Goal: Information Seeking & Learning: Learn about a topic

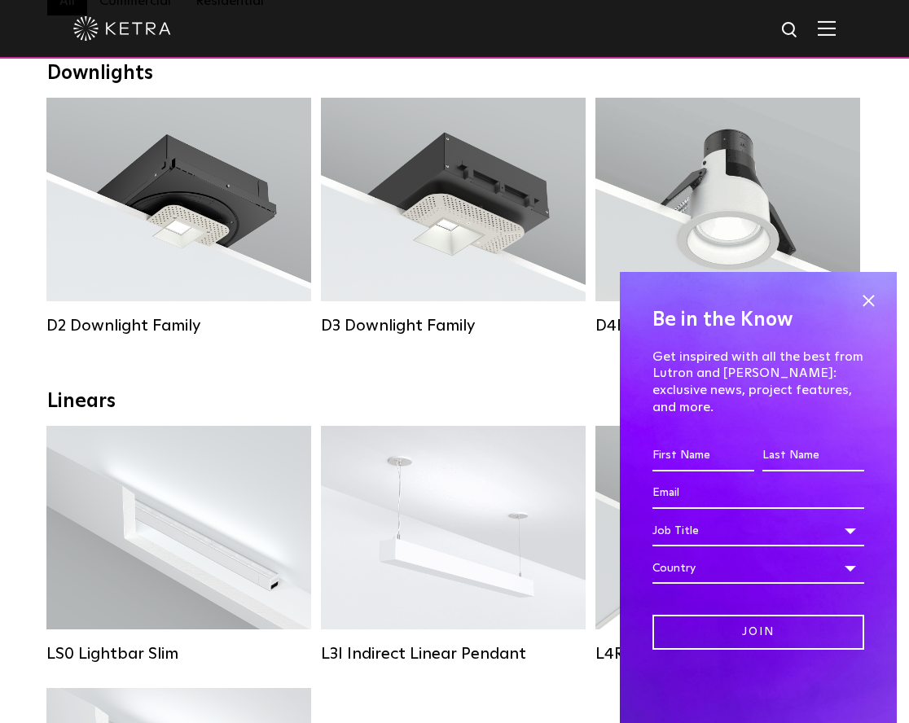
scroll to position [326, 0]
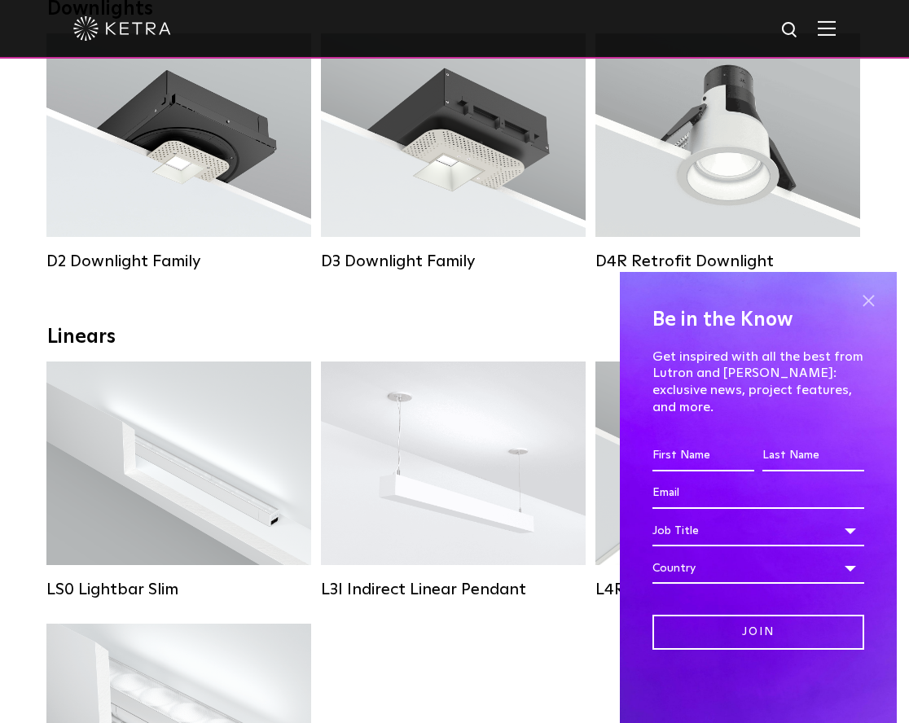
click at [866, 313] on span at bounding box center [868, 300] width 24 height 24
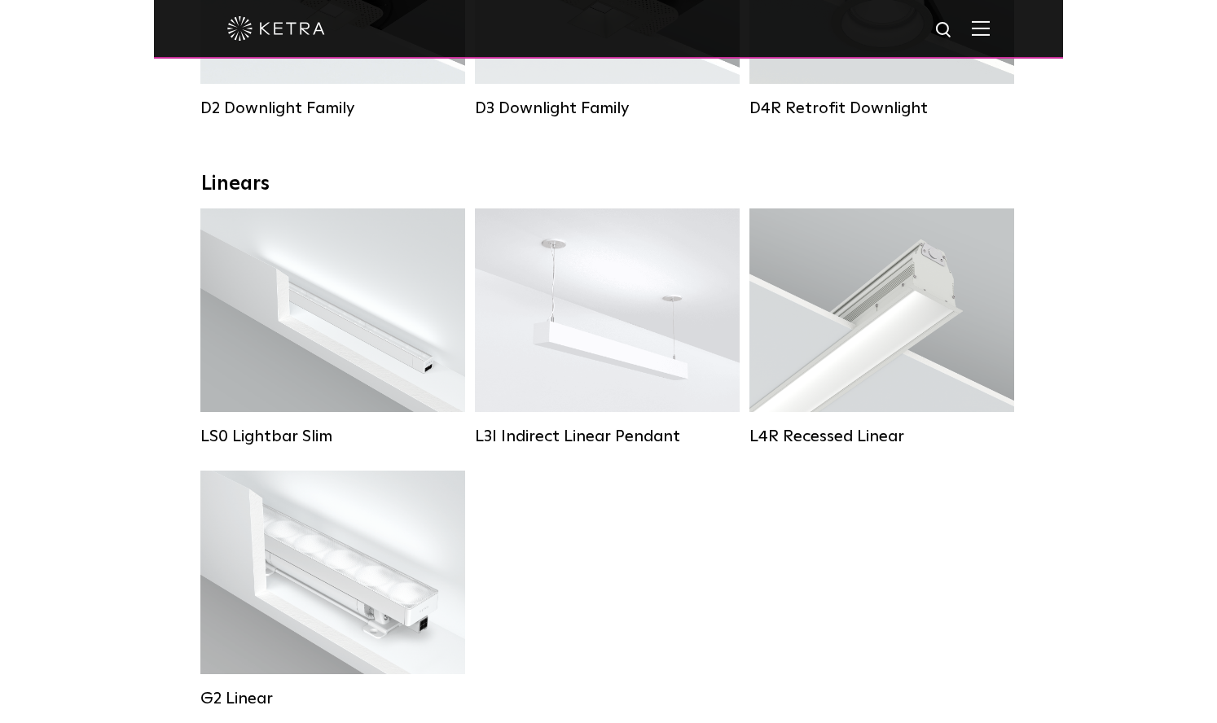
scroll to position [0, 0]
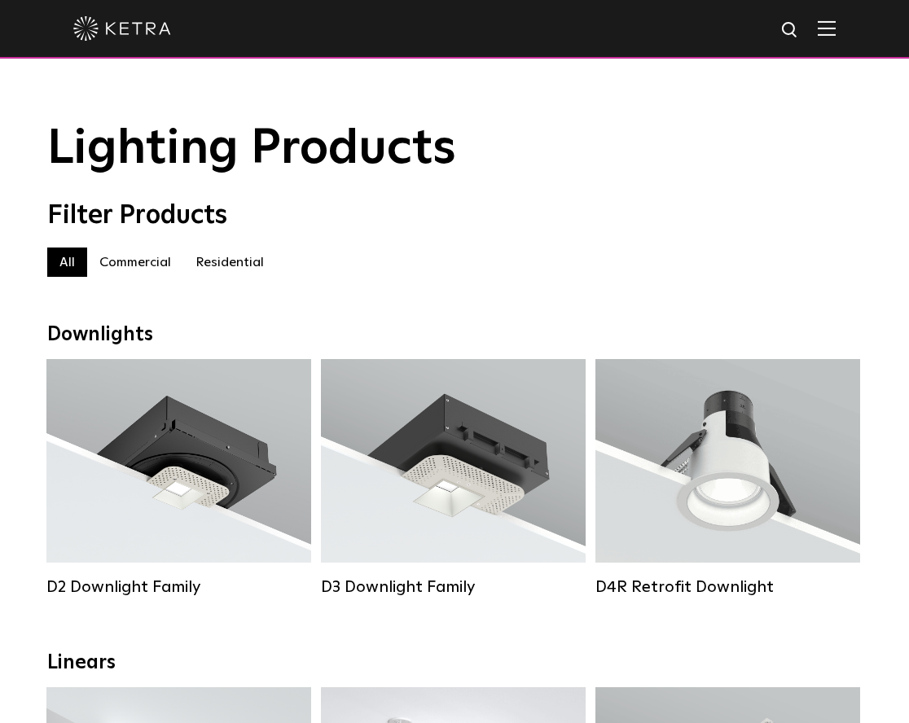
click at [149, 273] on label "Commercial" at bounding box center [135, 262] width 96 height 29
click at [70, 265] on label "All" at bounding box center [67, 262] width 40 height 29
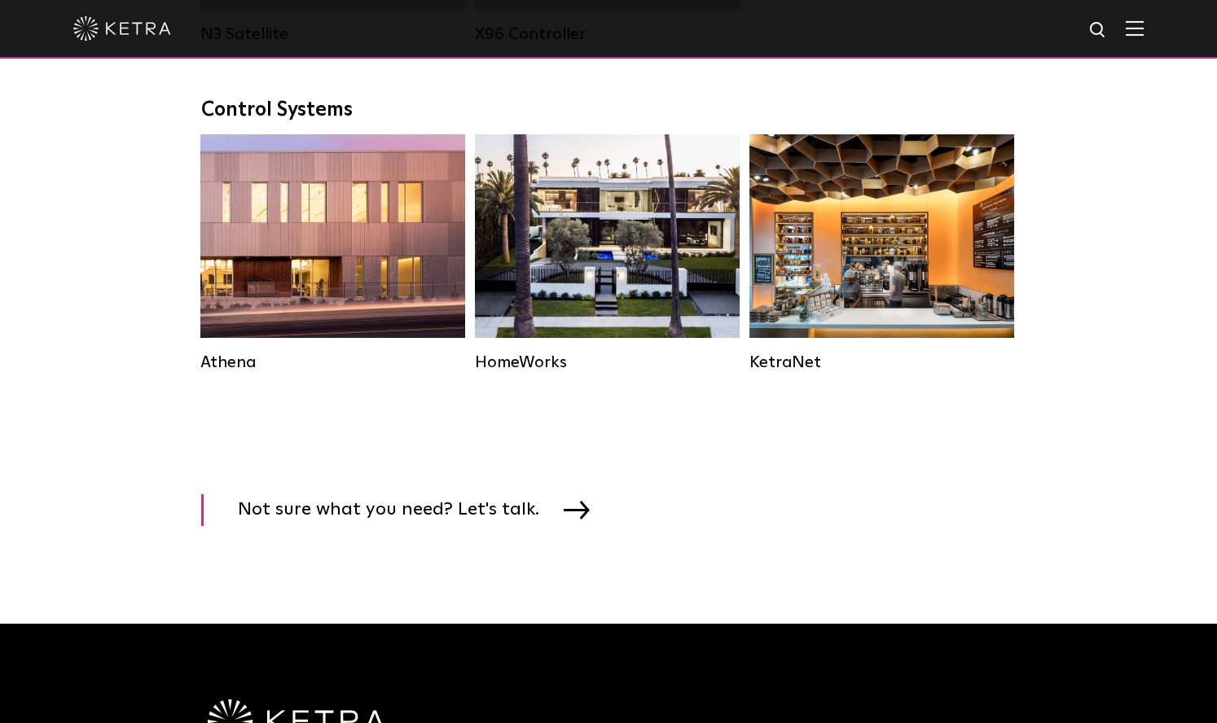
scroll to position [2361, 0]
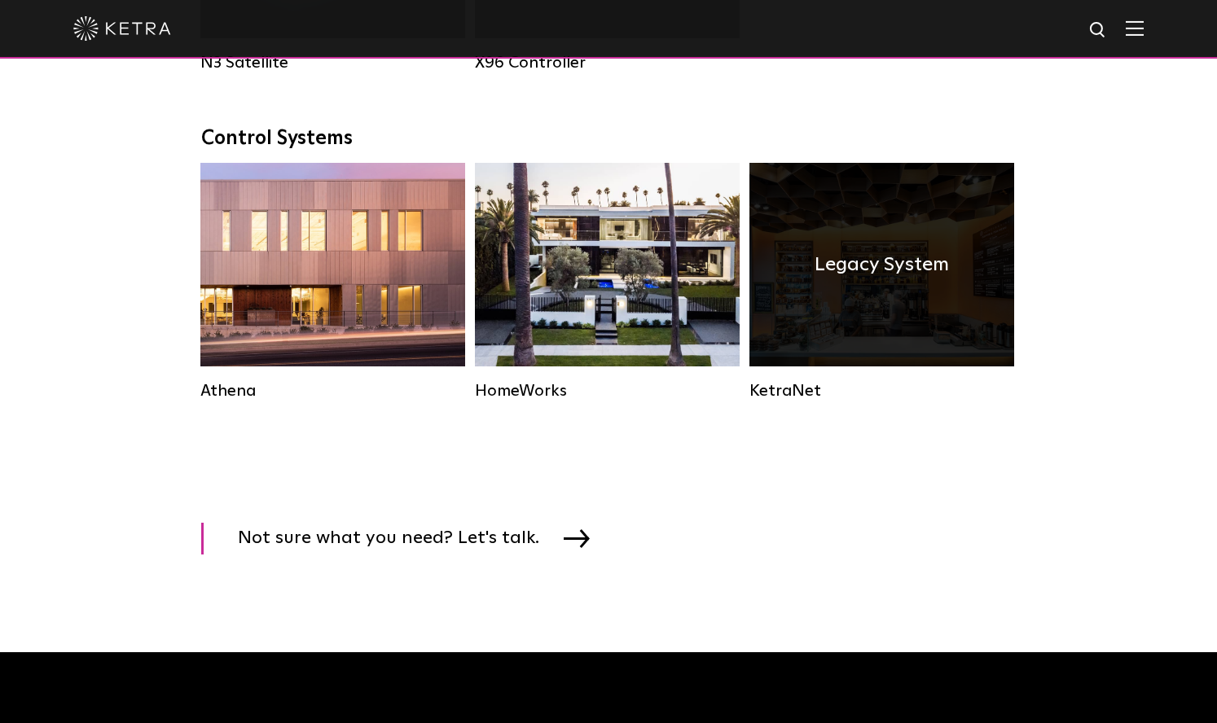
click at [853, 318] on div "Legacy System" at bounding box center [881, 265] width 265 height 204
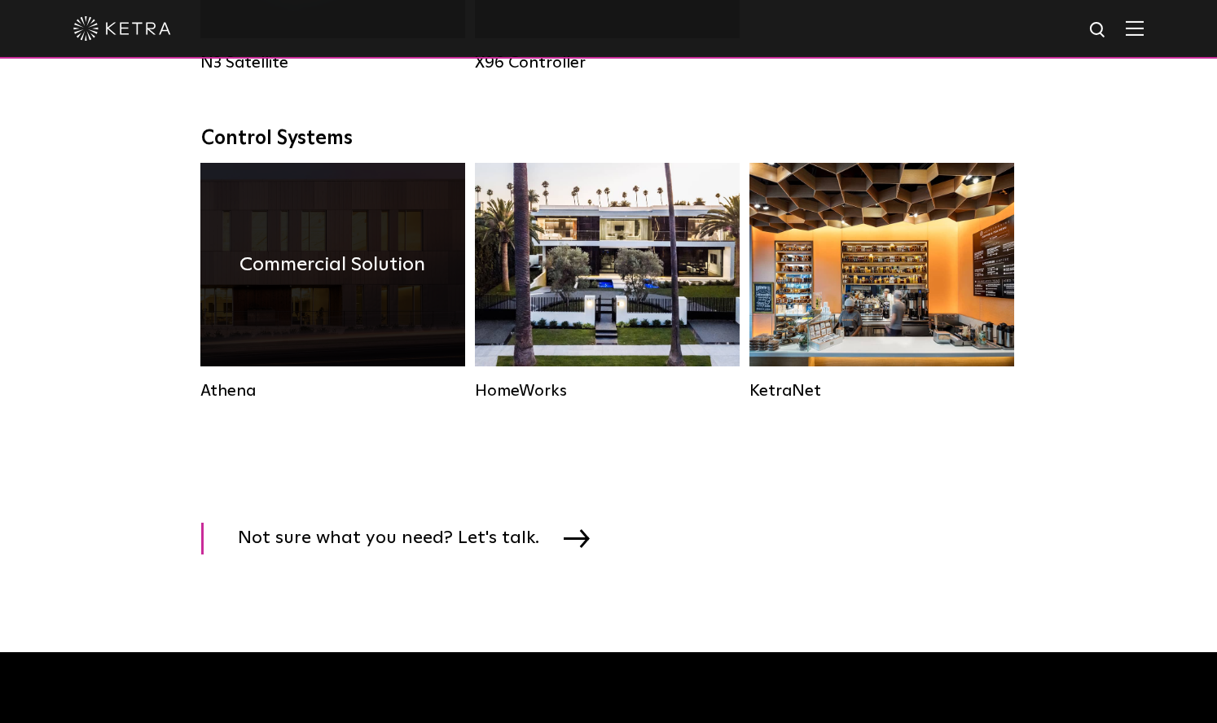
click at [349, 280] on h4 "Commercial Solution" at bounding box center [332, 264] width 186 height 31
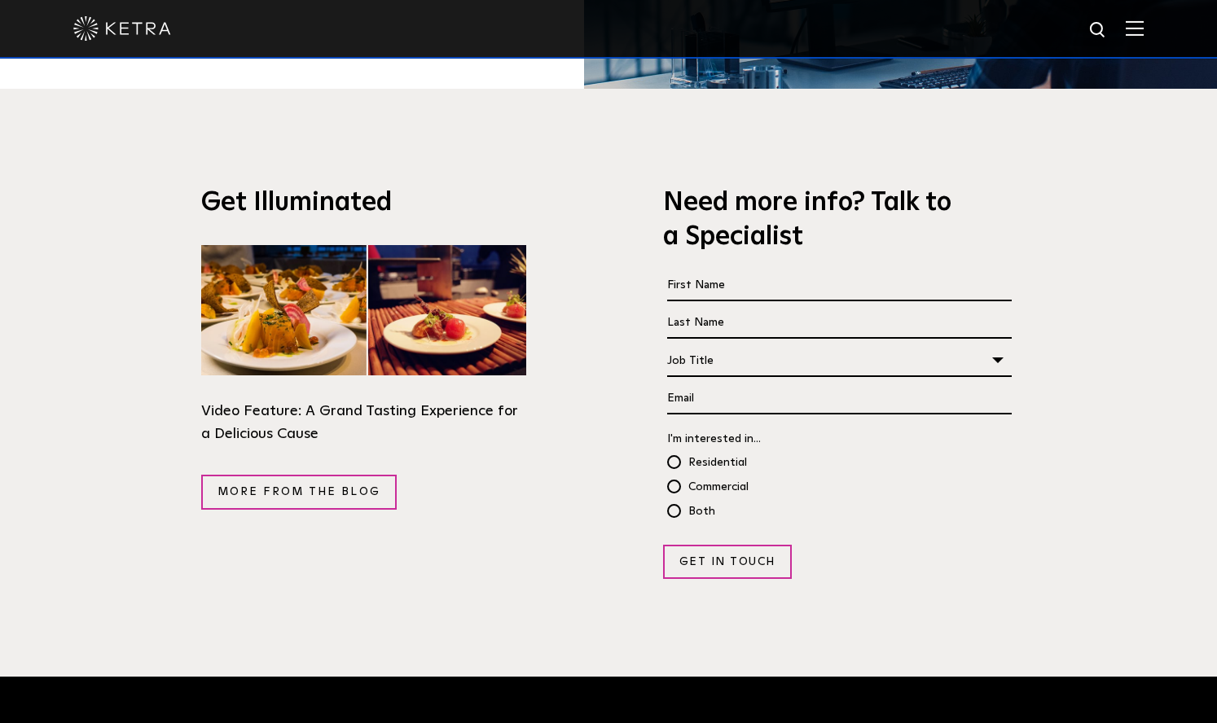
scroll to position [3094, 0]
